Goal: Information Seeking & Learning: Learn about a topic

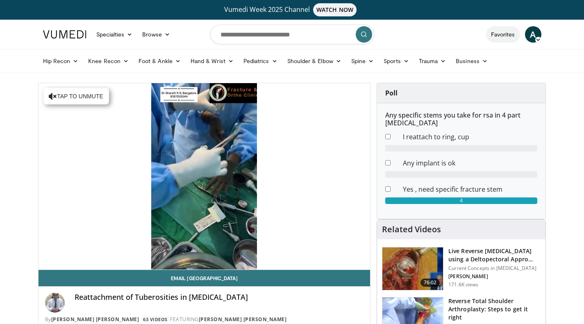
click at [504, 34] on link "Favorites" at bounding box center [503, 34] width 34 height 16
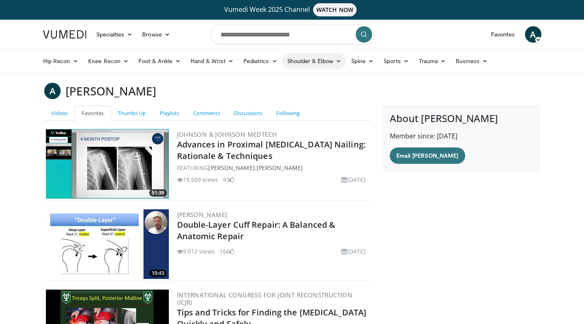
click at [325, 61] on link "Shoulder & Elbow" at bounding box center [315, 61] width 64 height 16
click at [275, 96] on link "Shoulder" at bounding box center [298, 93] width 98 height 13
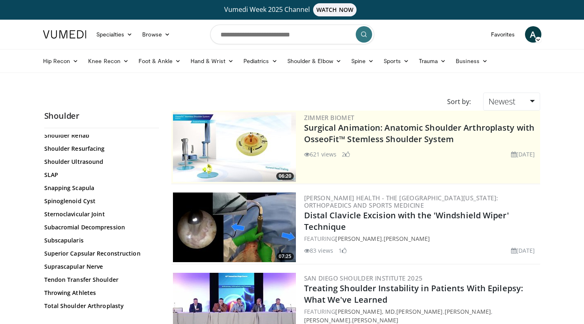
scroll to position [889, 0]
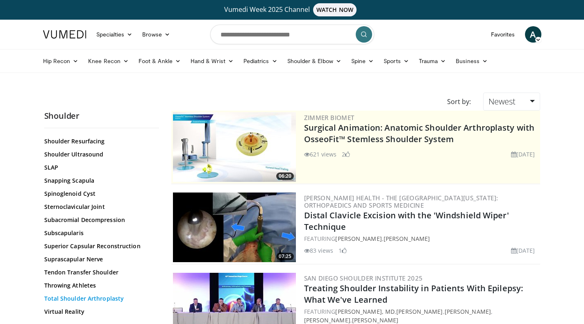
click at [113, 301] on link "Total Shoulder Arthroplasty" at bounding box center [99, 299] width 111 height 8
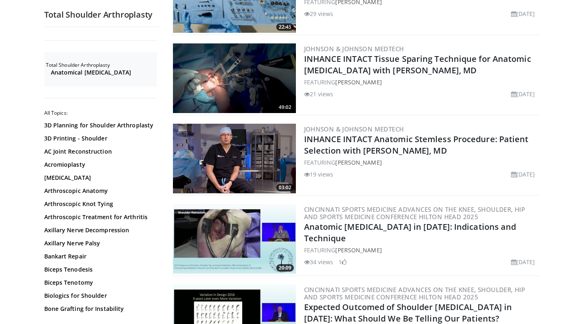
scroll to position [648, 0]
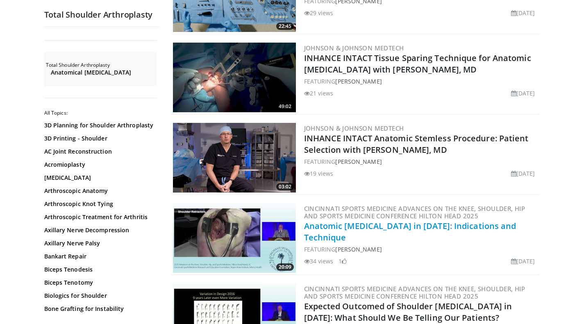
click at [374, 221] on link "Anatomic Total Shoulder Arthroplasty in 2025: Indications and Technique" at bounding box center [410, 232] width 212 height 23
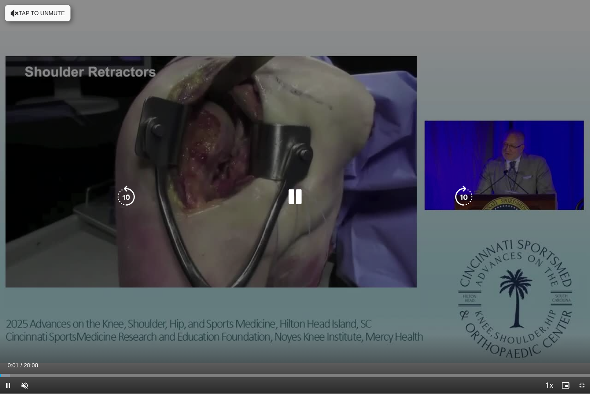
click at [487, 284] on div "10 seconds Tap to unmute" at bounding box center [295, 196] width 590 height 393
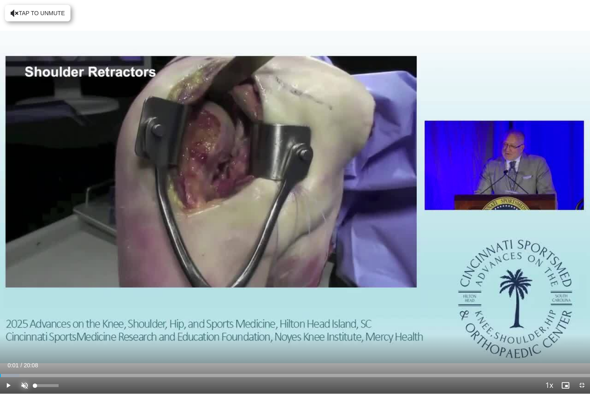
click at [22, 324] on span "Video Player" at bounding box center [24, 385] width 16 height 16
click at [10, 324] on span "Video Player" at bounding box center [8, 385] width 16 height 16
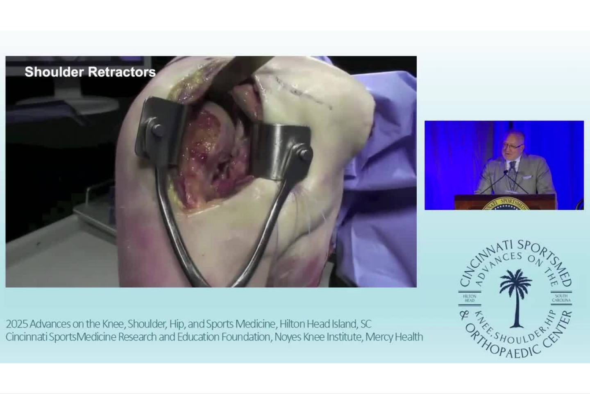
click at [69, 324] on div "10 seconds Tap to unmute" at bounding box center [295, 196] width 590 height 393
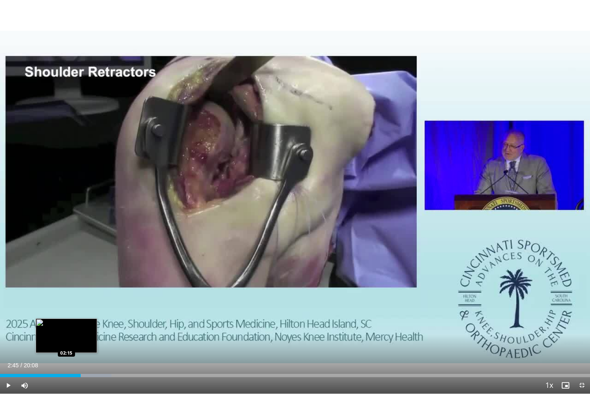
click at [66, 324] on div "02:45" at bounding box center [40, 375] width 81 height 3
click at [59, 324] on div "02:15" at bounding box center [33, 375] width 66 height 3
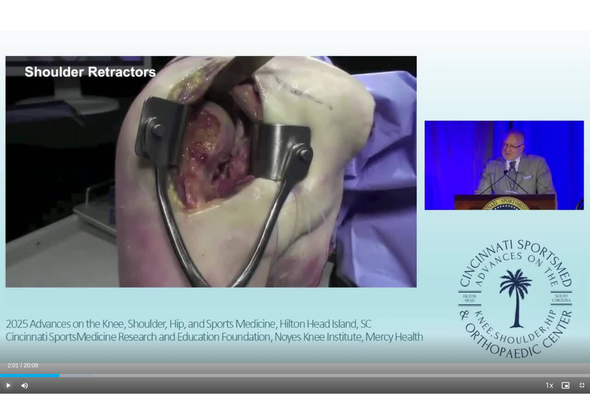
click at [7, 324] on span "Video Player" at bounding box center [8, 385] width 16 height 16
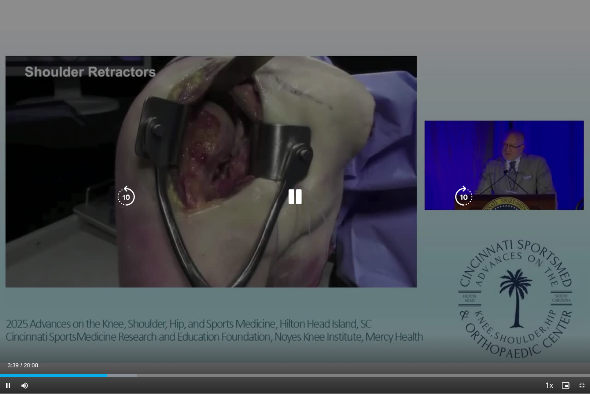
click at [298, 198] on icon "Video Player" at bounding box center [295, 196] width 23 height 23
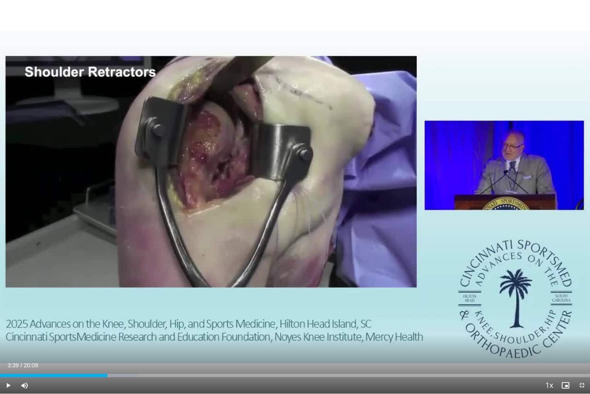
click at [298, 198] on div "10 seconds Tap to unmute" at bounding box center [295, 196] width 590 height 393
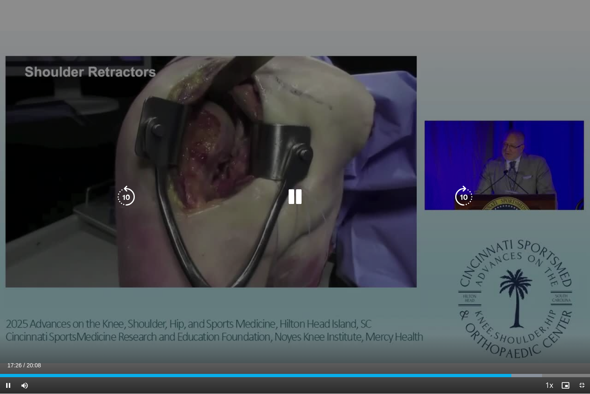
click at [299, 184] on div "10 seconds Tap to unmute" at bounding box center [295, 196] width 590 height 393
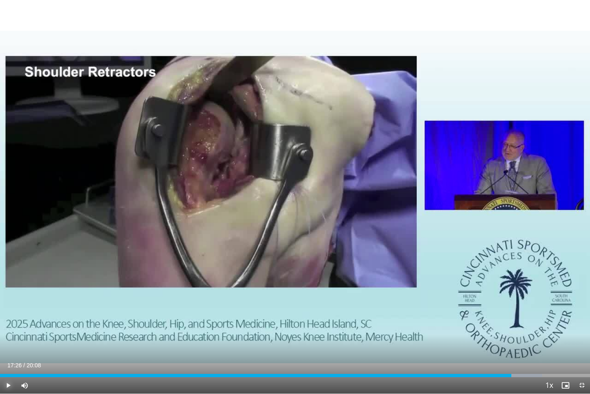
click at [10, 324] on span "Video Player" at bounding box center [8, 385] width 16 height 16
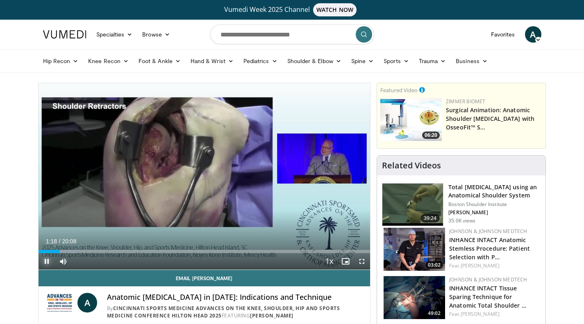
click at [47, 259] on span "Video Player" at bounding box center [47, 261] width 16 height 16
click at [361, 261] on span "Video Player" at bounding box center [362, 261] width 16 height 16
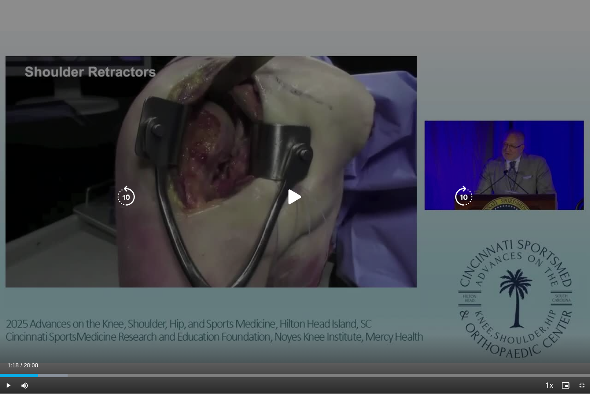
click at [295, 195] on icon "Video Player" at bounding box center [295, 196] width 23 height 23
click at [243, 310] on div "10 seconds Tap to unmute" at bounding box center [295, 196] width 590 height 393
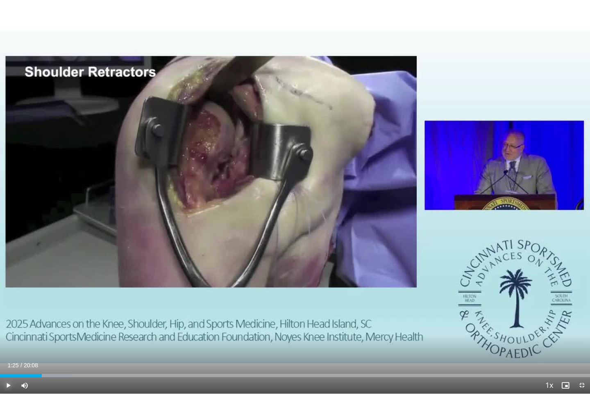
click at [10, 324] on span "Video Player" at bounding box center [8, 385] width 16 height 16
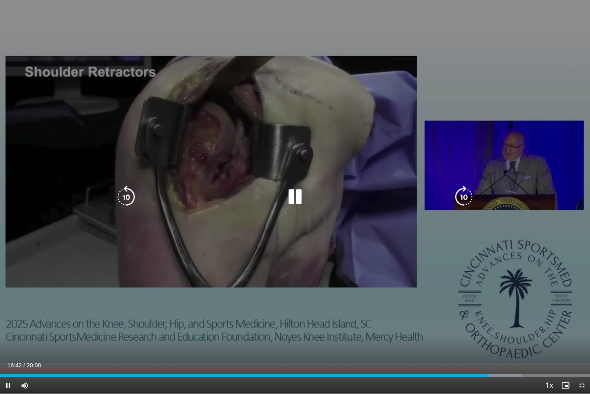
click at [460, 30] on div "10 seconds Tap to unmute" at bounding box center [295, 196] width 590 height 393
click at [174, 202] on div "Video Player" at bounding box center [295, 197] width 354 height 16
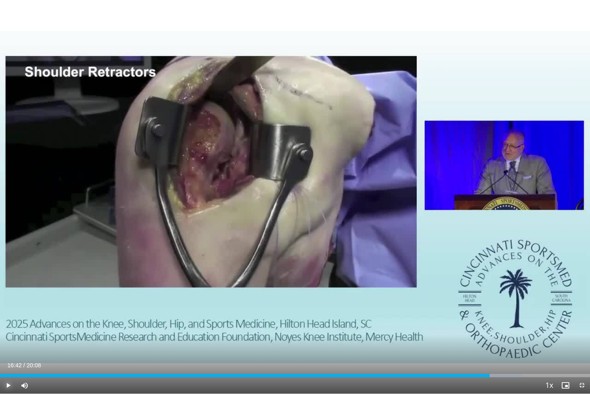
click at [9, 324] on span "Video Player" at bounding box center [8, 385] width 16 height 16
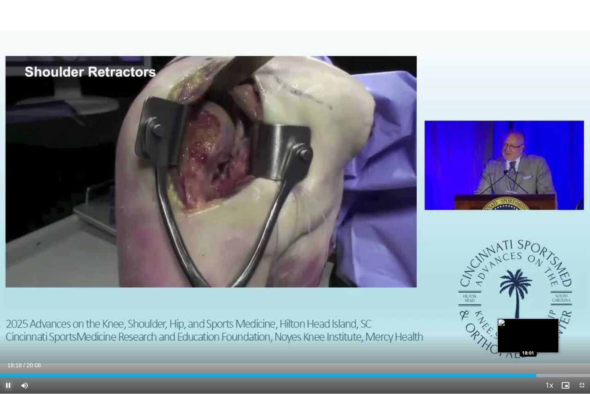
click at [529, 324] on div "Loaded : 96.01% 18:18 18:01" at bounding box center [295, 373] width 590 height 8
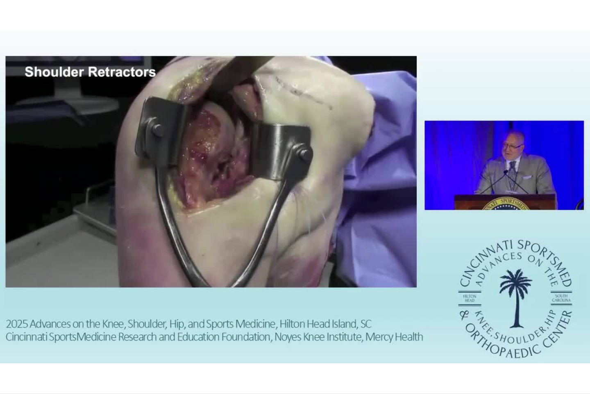
click at [554, 324] on video-js "**********" at bounding box center [295, 197] width 590 height 394
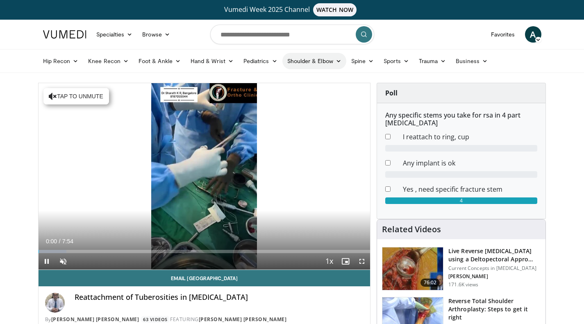
click at [325, 63] on link "Shoulder & Elbow" at bounding box center [315, 61] width 64 height 16
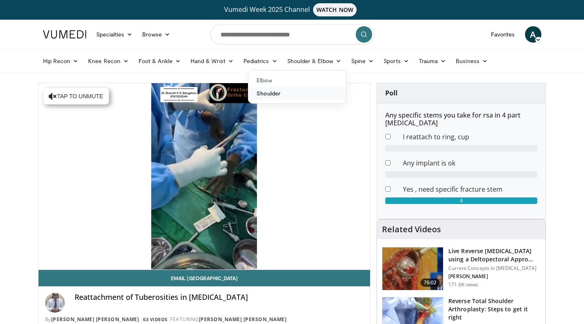
click at [264, 93] on link "Shoulder" at bounding box center [298, 93] width 98 height 13
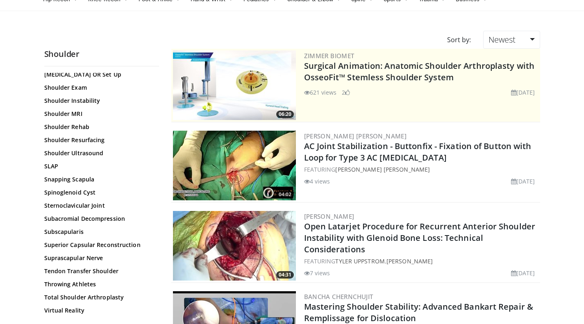
scroll to position [826, 0]
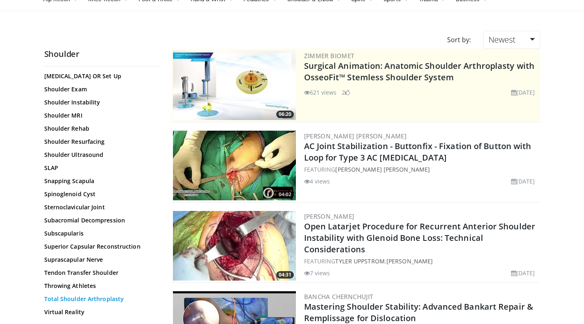
click at [107, 301] on link "Total Shoulder Arthroplasty" at bounding box center [99, 299] width 111 height 8
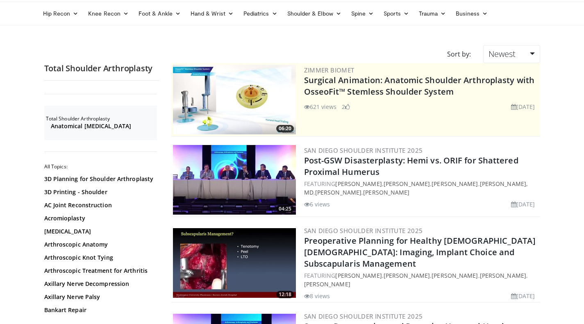
scroll to position [45, 0]
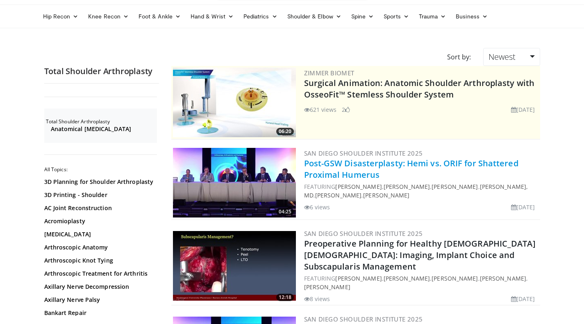
click at [362, 162] on link "Post-GSW Disasterplasty: Hemi vs. ORIF for Shattered Proximal Humerus" at bounding box center [411, 169] width 214 height 23
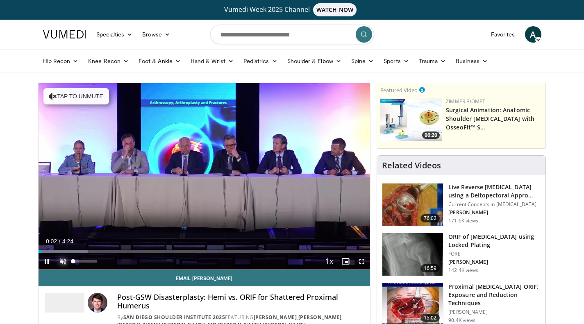
click at [61, 264] on span "Video Player" at bounding box center [63, 261] width 16 height 16
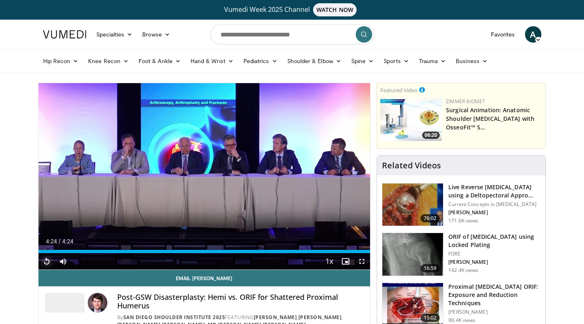
click at [50, 264] on span "Video Player" at bounding box center [47, 261] width 16 height 16
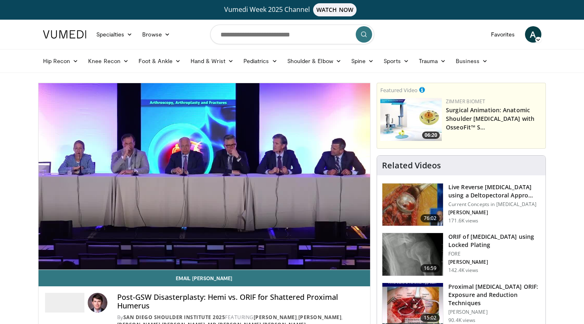
click at [50, 264] on div "10 seconds Tap to unmute" at bounding box center [205, 176] width 332 height 187
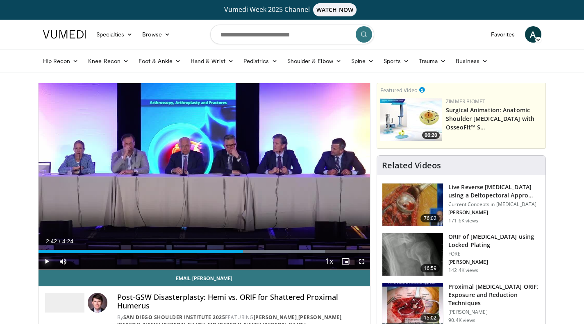
click at [50, 264] on span "Video Player" at bounding box center [47, 261] width 16 height 16
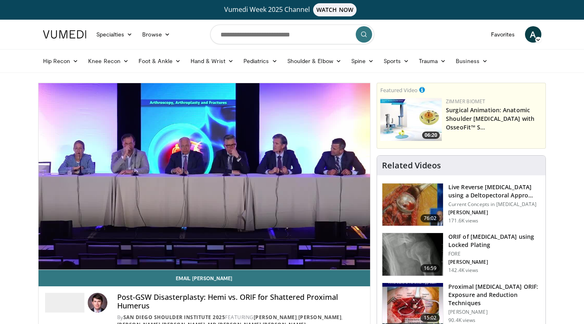
click at [50, 264] on div "10 seconds Tap to unmute" at bounding box center [205, 176] width 332 height 187
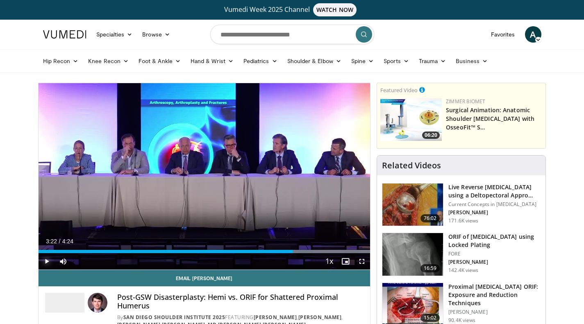
click at [50, 264] on span "Video Player" at bounding box center [47, 261] width 16 height 16
click at [142, 253] on div "Current Time 3:34 / Duration 4:24 Pause Skip Backward Skip Forward Mute Loaded …" at bounding box center [205, 261] width 332 height 16
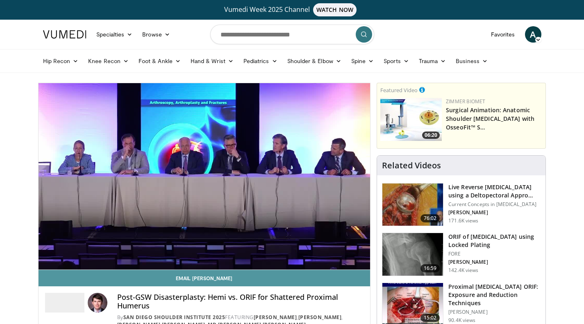
click at [162, 282] on link "Email Ian" at bounding box center [205, 278] width 332 height 16
